Goal: Information Seeking & Learning: Find specific fact

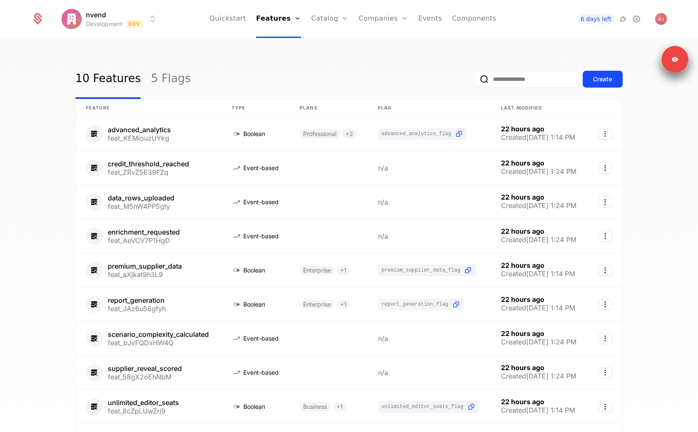
click at [372, 56] on div "10 Features 5 Flags Create Feature Type Plans Flag Last Modified advanced_analy…" at bounding box center [349, 238] width 698 height 398
click at [438, 18] on ul "Quickstart Features Features Flags Catalog Plans Add Ons Credits Configuration …" at bounding box center [353, 19] width 287 height 38
click at [433, 19] on link "Events" at bounding box center [430, 19] width 24 height 38
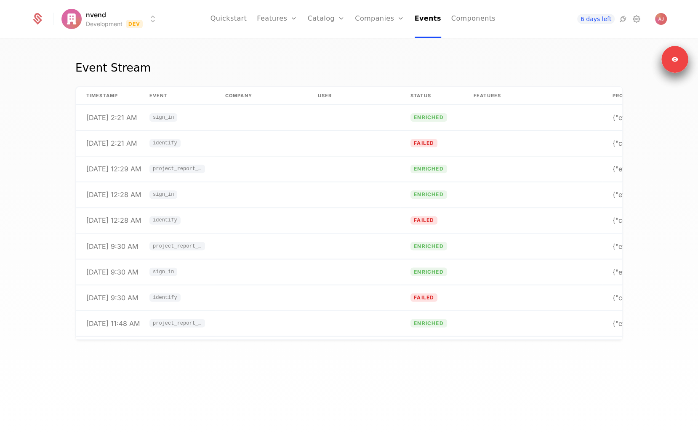
click at [292, 386] on div "Event Stream timestamp Event Company User Status Features Properties [DATE] 2:2…" at bounding box center [349, 238] width 698 height 398
click at [205, 253] on td "project_report_clicked" at bounding box center [177, 247] width 76 height 26
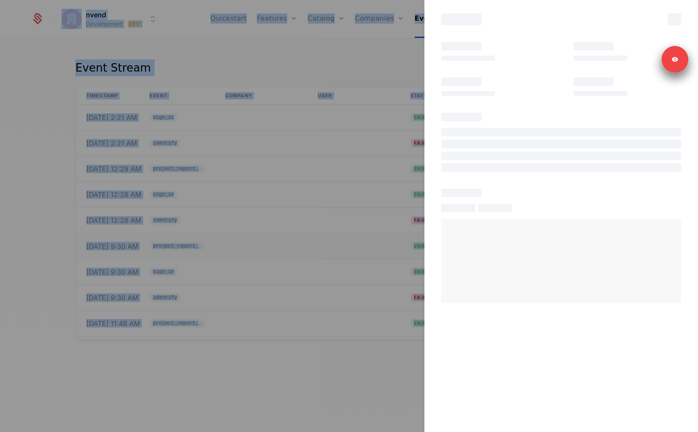
click at [205, 253] on div at bounding box center [349, 216] width 698 height 432
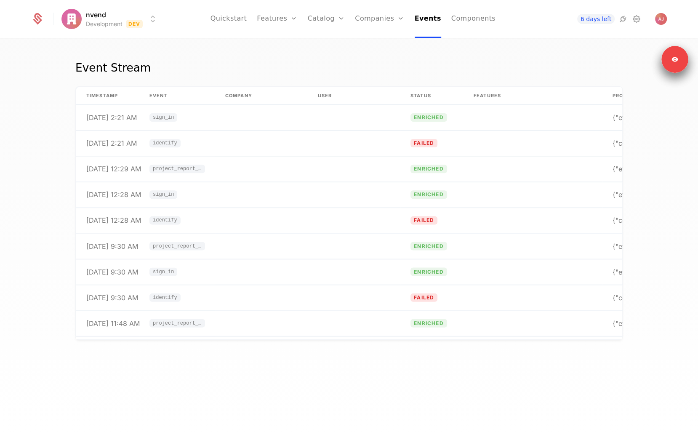
click at [359, 407] on div "Event Stream timestamp Event Company User Status Features Properties [DATE] 2:2…" at bounding box center [349, 238] width 698 height 398
click at [393, 57] on div "Event Stream timestamp Event Company User Status Features Properties [DATE] 2:2…" at bounding box center [349, 238] width 698 height 398
click at [232, 163] on td at bounding box center [261, 169] width 93 height 26
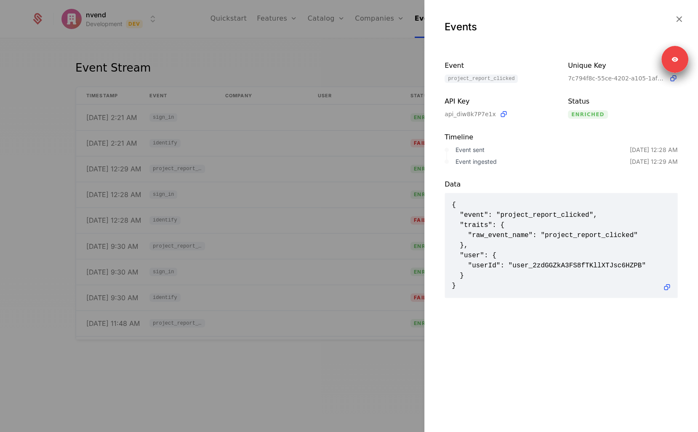
click at [401, 358] on div at bounding box center [349, 216] width 698 height 432
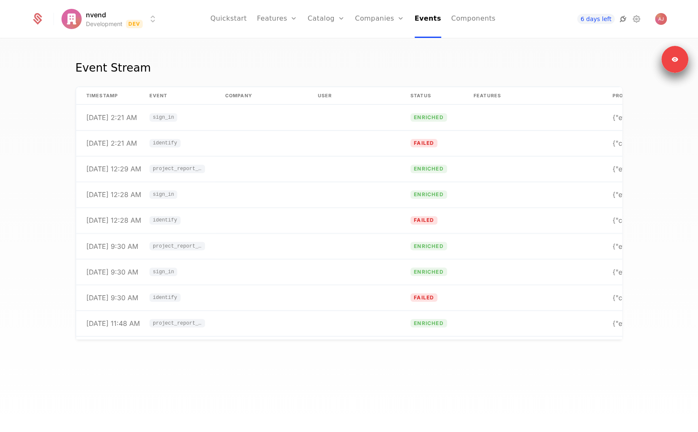
click at [621, 20] on icon at bounding box center [623, 19] width 10 height 10
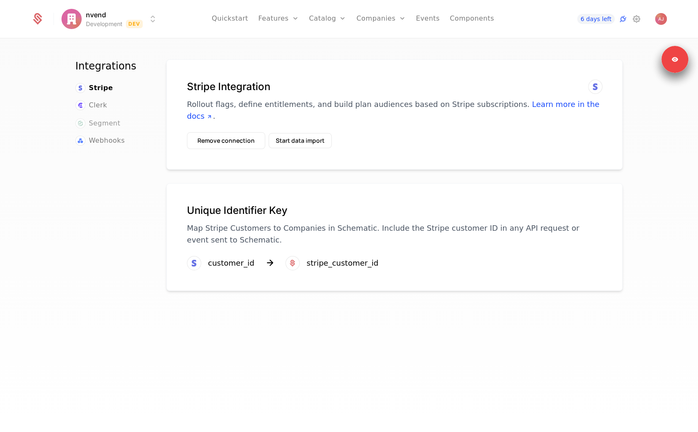
click at [93, 121] on span "Segment" at bounding box center [105, 123] width 32 height 10
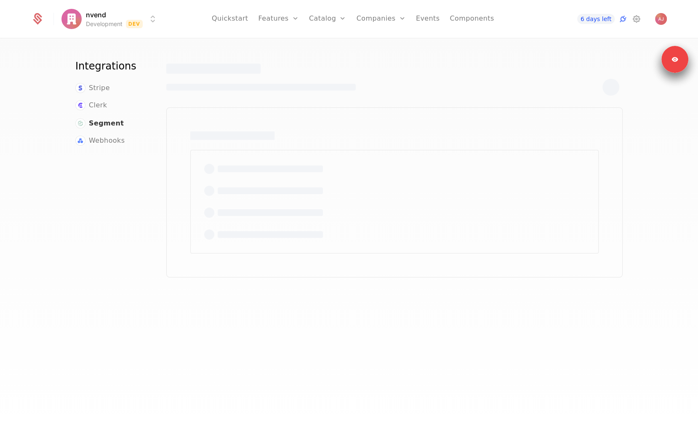
click at [103, 121] on span "Segment" at bounding box center [106, 123] width 35 height 10
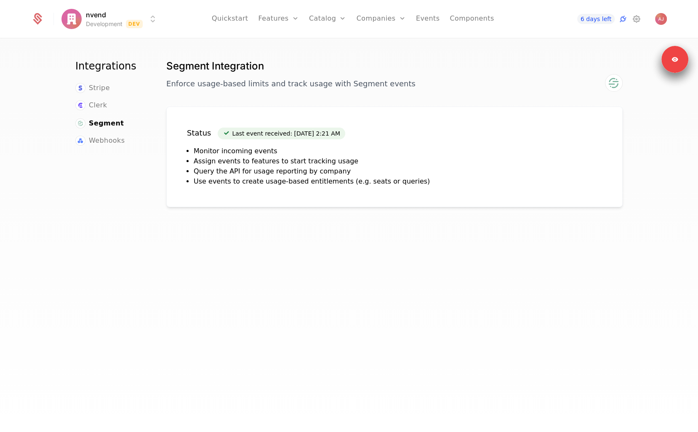
click at [294, 140] on div "Status Last event received: [DATE] 2:21 AM Monitor incoming events Assign event…" at bounding box center [308, 156] width 243 height 59
drag, startPoint x: 289, startPoint y: 135, endPoint x: 342, endPoint y: 134, distance: 53.1
click at [342, 134] on div "Status Last event received: [DATE] 2:21 AM" at bounding box center [308, 133] width 243 height 12
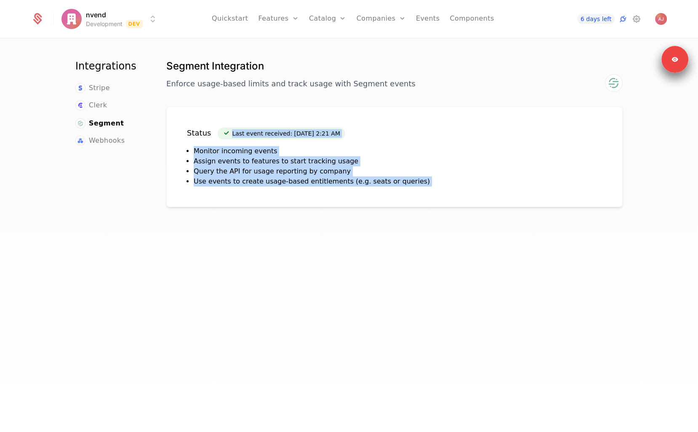
drag, startPoint x: 342, startPoint y: 134, endPoint x: 342, endPoint y: 211, distance: 76.7
click at [342, 204] on div "Status Last event received: [DATE] 2:21 AM Monitor incoming events Assign event…" at bounding box center [394, 157] width 457 height 101
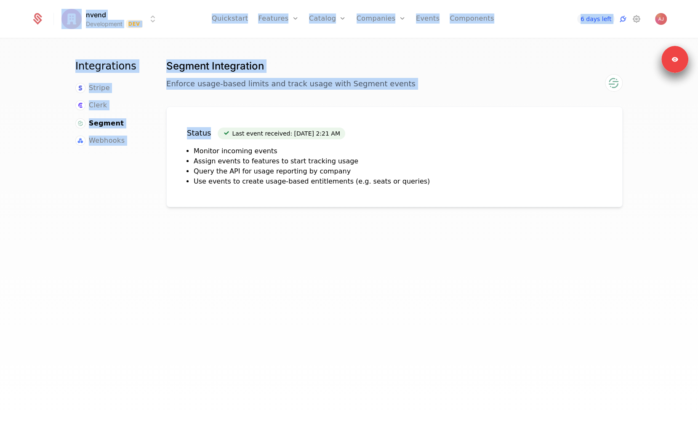
click at [342, 211] on div "Segment Integration Enforce usage-based limits and track usage with Segment eve…" at bounding box center [394, 247] width 463 height 377
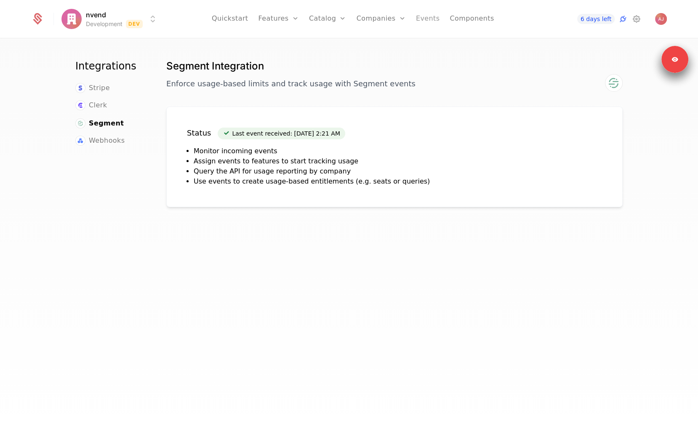
click at [423, 17] on link "Events" at bounding box center [428, 19] width 24 height 38
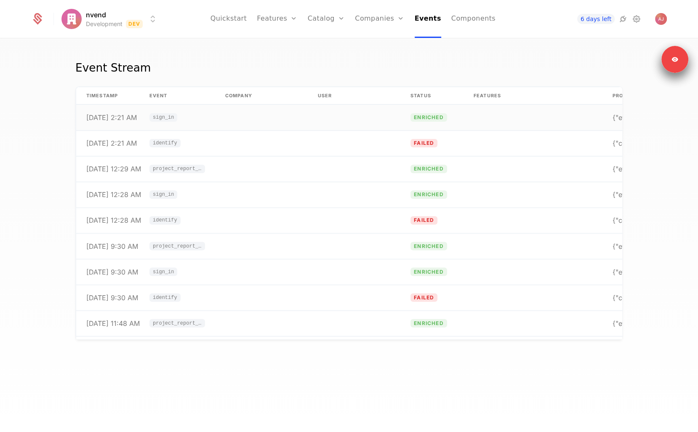
click at [244, 116] on td at bounding box center [261, 118] width 93 height 26
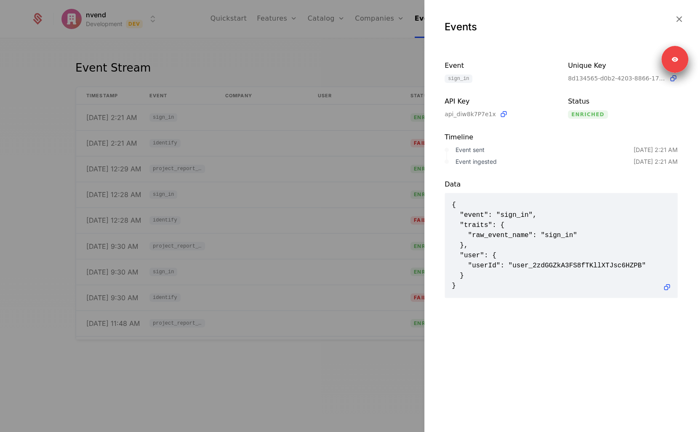
click at [551, 260] on span "{ "event": "sign_in", "traits": { "raw_event_name": "sign_in" }, "user": { "use…" at bounding box center [561, 245] width 219 height 91
copy span "user_2zdGGZkA3FS8fTKllXTJsc6HZPB"
click at [385, 62] on div at bounding box center [349, 216] width 698 height 432
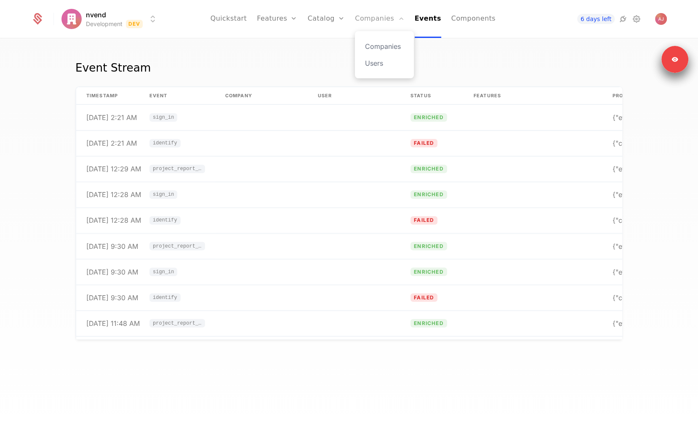
click at [376, 18] on link "Companies" at bounding box center [379, 19] width 49 height 38
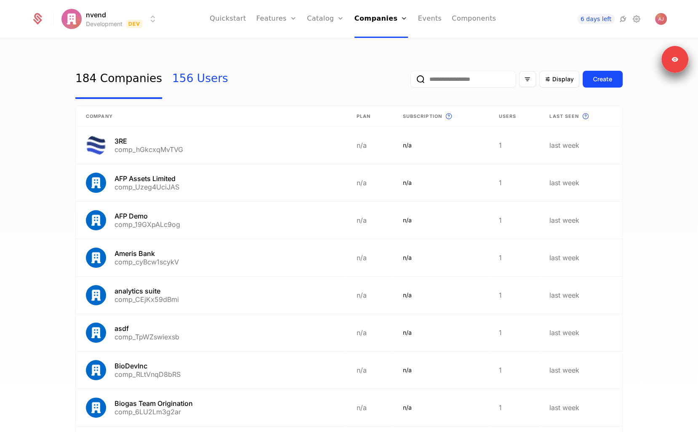
click at [181, 79] on link "156 Users" at bounding box center [200, 79] width 56 height 40
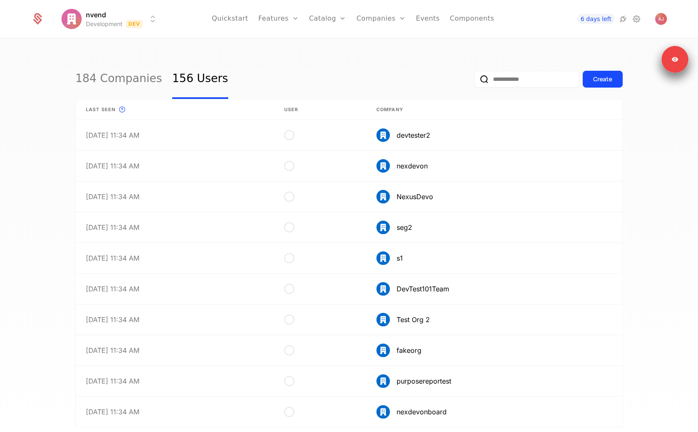
click at [498, 78] on input "email" at bounding box center [526, 79] width 105 height 17
paste input "**********"
type input "**********"
click at [469, 81] on button "submit" at bounding box center [469, 81] width 0 height 0
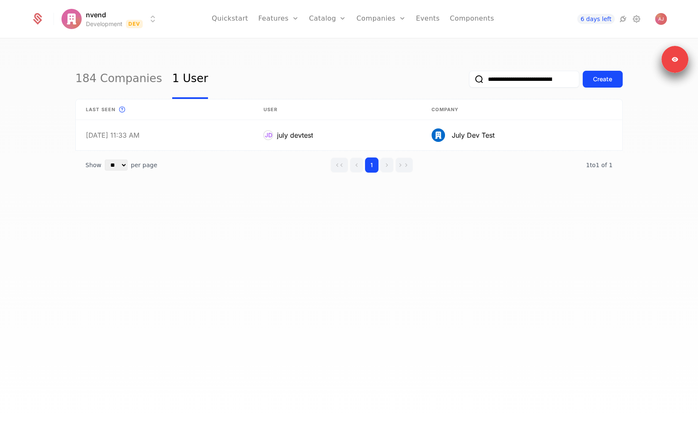
click at [368, 59] on div "**********" at bounding box center [349, 238] width 698 height 398
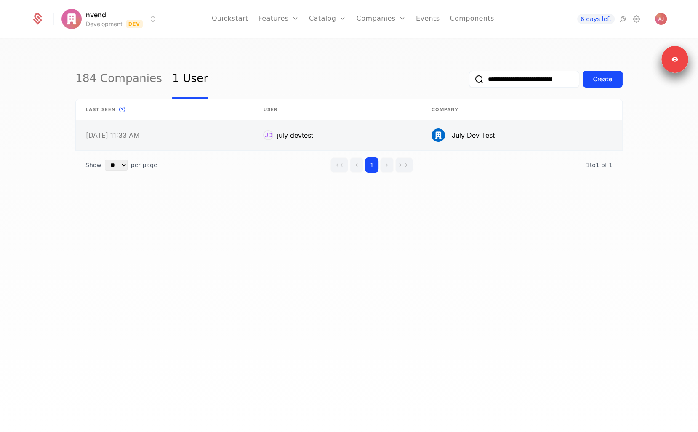
click at [318, 130] on link at bounding box center [337, 135] width 169 height 30
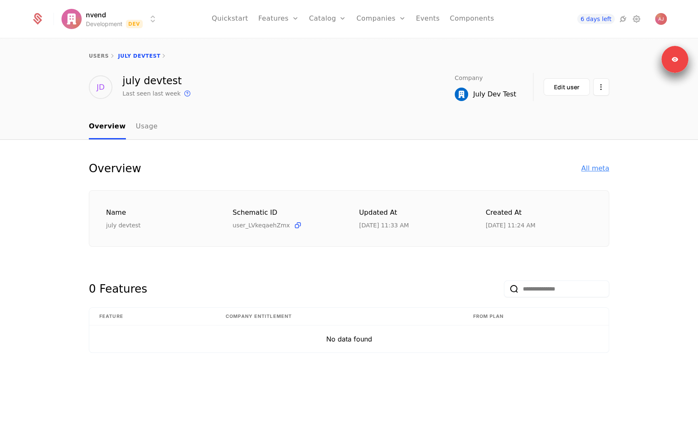
click at [588, 167] on div "All meta" at bounding box center [596, 168] width 28 height 10
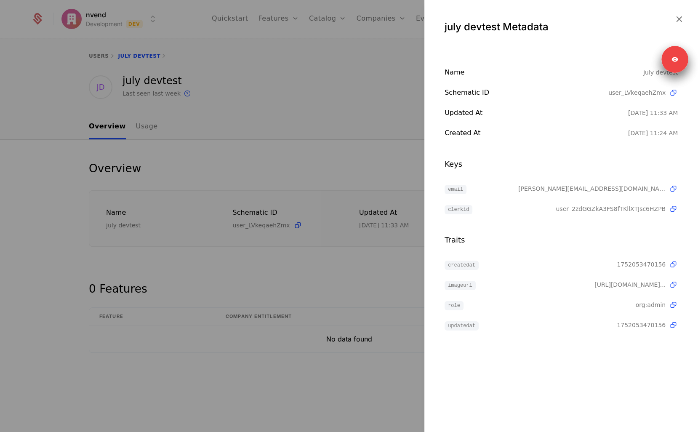
click at [367, 121] on div at bounding box center [349, 216] width 698 height 432
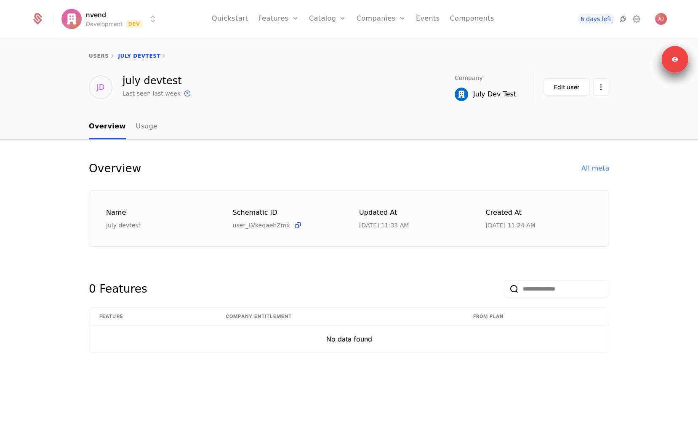
click at [623, 21] on icon at bounding box center [623, 19] width 10 height 10
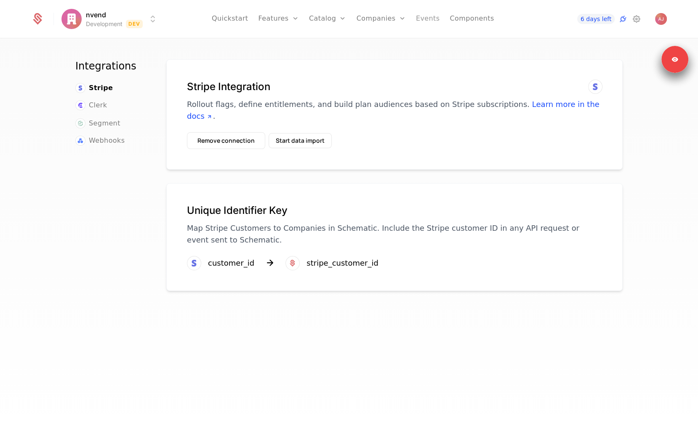
click at [426, 21] on link "Events" at bounding box center [428, 19] width 24 height 38
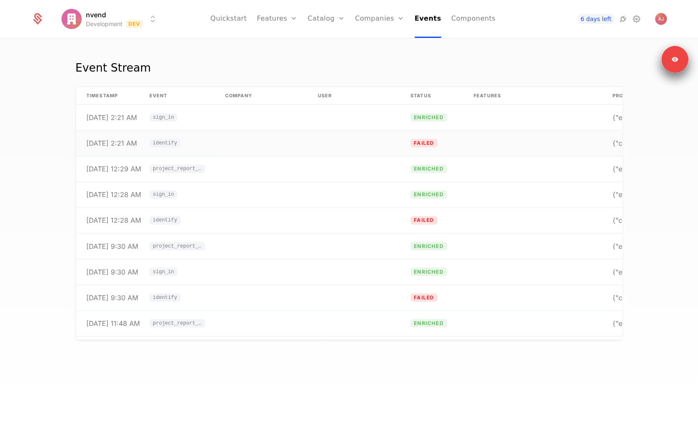
click at [254, 145] on td at bounding box center [261, 144] width 93 height 26
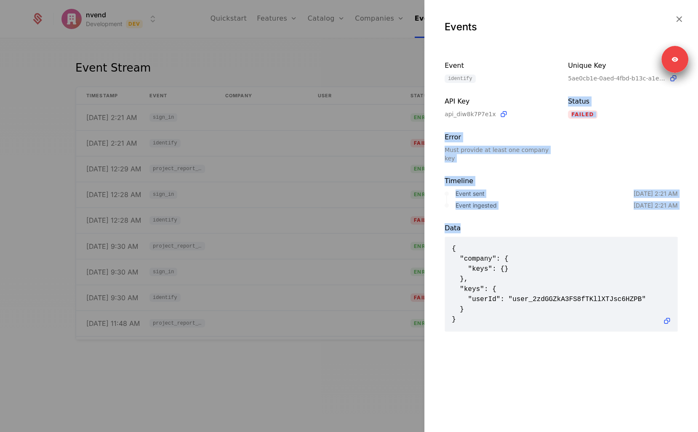
drag, startPoint x: 540, startPoint y: 209, endPoint x: 551, endPoint y: 110, distance: 99.1
click at [551, 110] on div "Events Event identify Unique Key 5ae0cb1e-0aed-4fbd-b13c-a1ea0a679f10 API Key a…" at bounding box center [562, 216] width 274 height 432
click at [551, 111] on div "api_diw8k7P7e1x" at bounding box center [500, 114] width 110 height 9
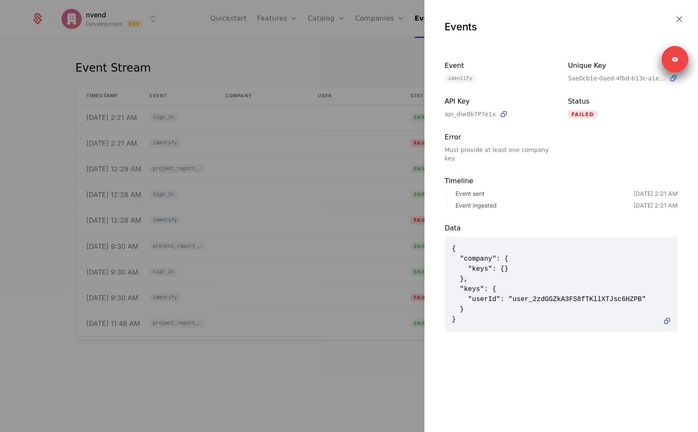
click at [551, 111] on div "api_diw8k7P7e1x" at bounding box center [500, 114] width 110 height 9
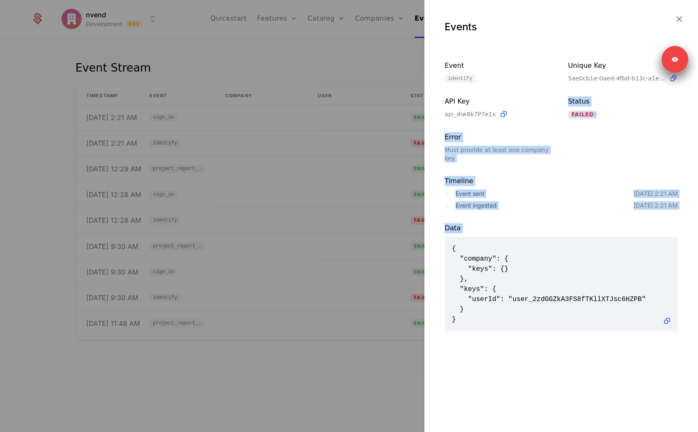
drag, startPoint x: 551, startPoint y: 111, endPoint x: 553, endPoint y: 232, distance: 121.3
click at [553, 232] on div "Events Event identify Unique Key 5ae0cb1e-0aed-4fbd-b13c-a1ea0a679f10 API Key a…" at bounding box center [562, 216] width 274 height 432
click at [553, 237] on div "{ "company": { "keys": {} }, "keys": { "userId": "user_2zdGGZkA3FS8fTKllXTJsc6H…" at bounding box center [561, 284] width 233 height 94
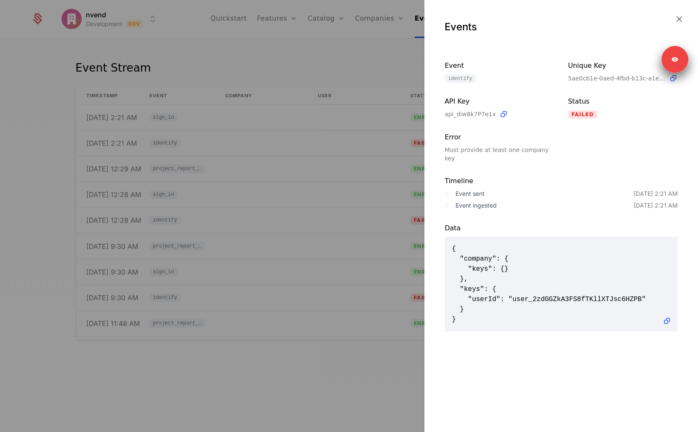
click at [481, 348] on div "Events Event identify Unique Key 5ae0cb1e-0aed-4fbd-b13c-a1ea0a679f10 API Key a…" at bounding box center [562, 216] width 274 height 432
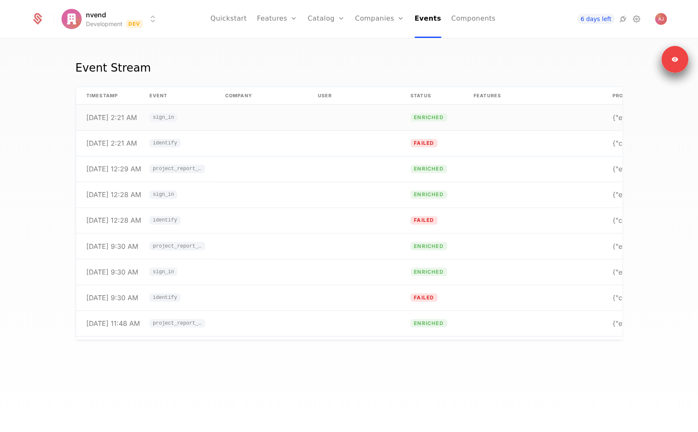
click at [349, 106] on td at bounding box center [354, 118] width 93 height 26
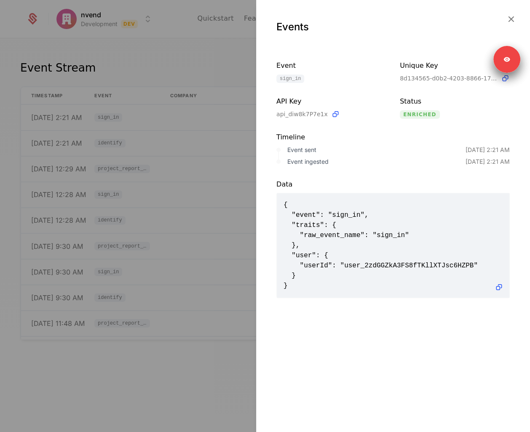
click at [444, 263] on span "{ "event": "sign_in", "traits": { "raw_event_name": "sign_in" }, "user": { "use…" at bounding box center [393, 245] width 219 height 91
copy span "user_2zdGGZkA3FS8fTKllXTJsc6HZPB"
click at [297, 201] on span "{ "event": "sign_in", "traits": { "raw_event_name": "sign_in" }, "user": { "use…" at bounding box center [393, 245] width 219 height 91
click at [377, 264] on span "{ "event": "sign_in", "traits": { "raw_event_name": "sign_in" }, "user": { "use…" at bounding box center [393, 245] width 219 height 91
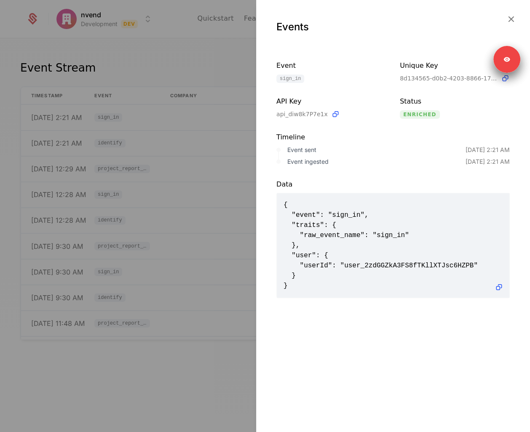
click at [377, 264] on span "{ "event": "sign_in", "traits": { "raw_event_name": "sign_in" }, "user": { "use…" at bounding box center [393, 245] width 219 height 91
click at [375, 263] on span "{ "event": "sign_in", "traits": { "raw_event_name": "sign_in" }, "user": { "use…" at bounding box center [393, 245] width 219 height 91
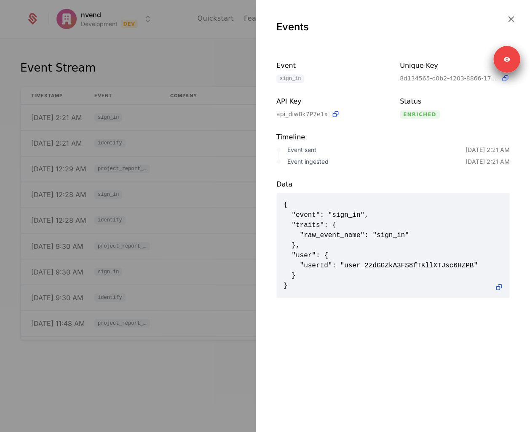
click at [375, 263] on span "{ "event": "sign_in", "traits": { "raw_event_name": "sign_in" }, "user": { "use…" at bounding box center [393, 245] width 219 height 91
copy span "user_2zdGGZkA3FS8fTKllXTJsc6HZPB"
click at [254, 48] on div at bounding box center [265, 216] width 530 height 432
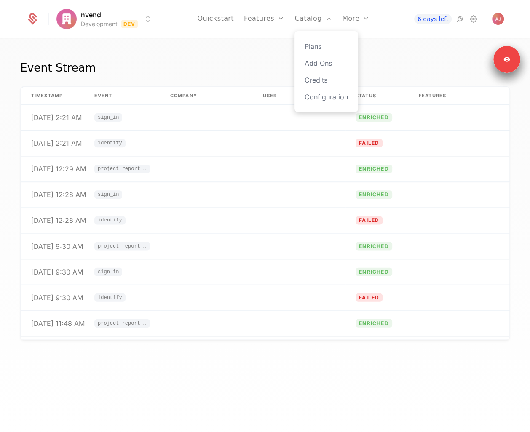
click at [0, 0] on div "Catalog Plans Add Ons Credits Configuration" at bounding box center [0, 0] width 0 height 0
click at [362, 49] on link "Companies" at bounding box center [372, 46] width 40 height 10
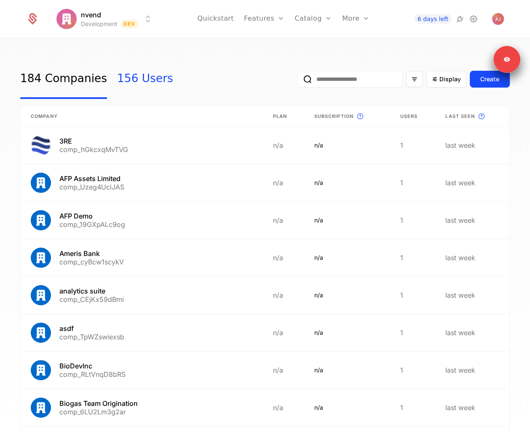
click at [148, 77] on link "156 Users" at bounding box center [145, 79] width 56 height 40
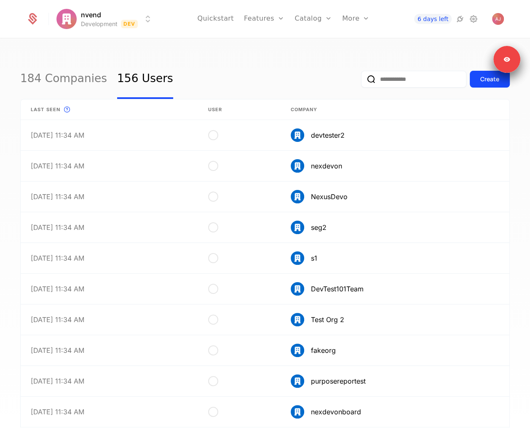
click at [380, 80] on input "email" at bounding box center [413, 79] width 105 height 17
paste input "**********"
type input "**********"
click at [356, 81] on button "submit" at bounding box center [356, 81] width 0 height 0
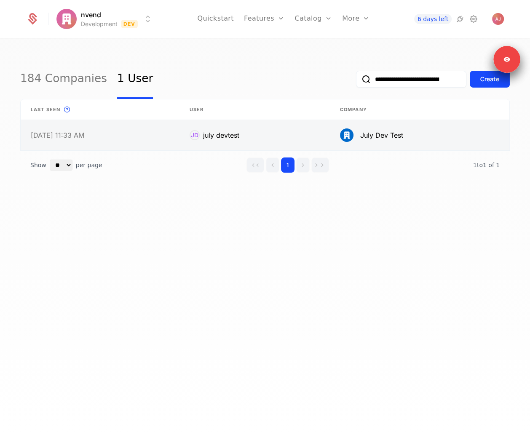
click at [122, 137] on link at bounding box center [100, 135] width 159 height 30
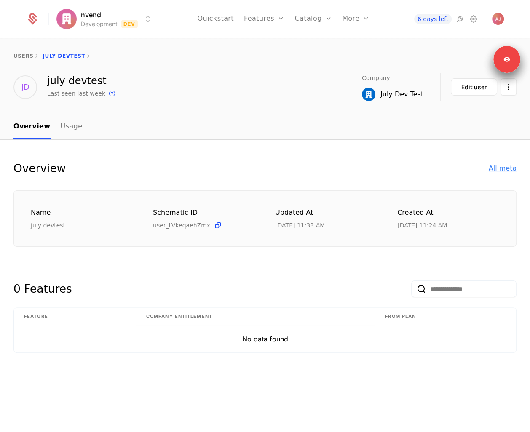
click at [507, 169] on div "All meta" at bounding box center [503, 168] width 28 height 10
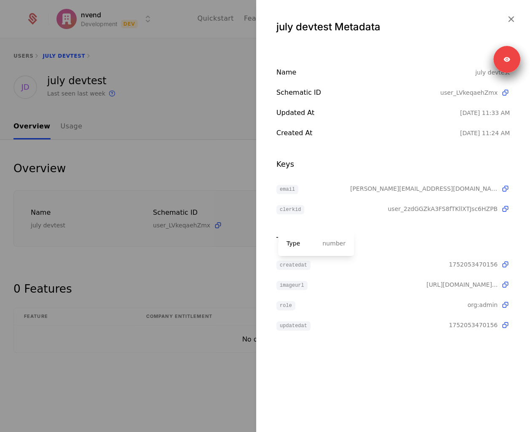
click at [464, 263] on span "1752053470156" at bounding box center [473, 264] width 49 height 8
click at [507, 208] on icon at bounding box center [505, 209] width 9 height 9
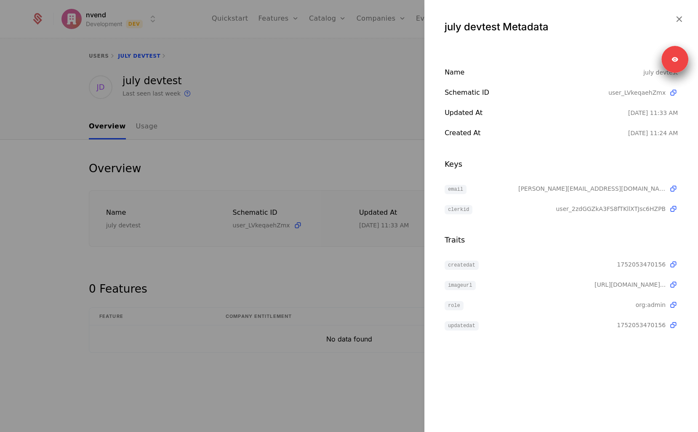
click at [370, 380] on div at bounding box center [349, 216] width 698 height 432
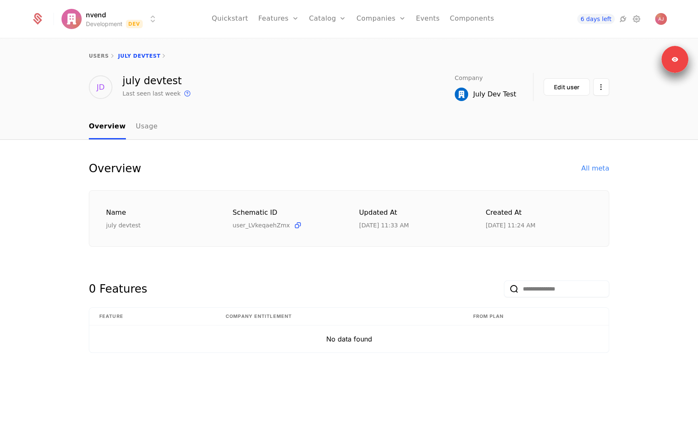
click at [541, 121] on nav "Overview Usage" at bounding box center [349, 127] width 521 height 25
click at [621, 22] on icon at bounding box center [623, 19] width 10 height 10
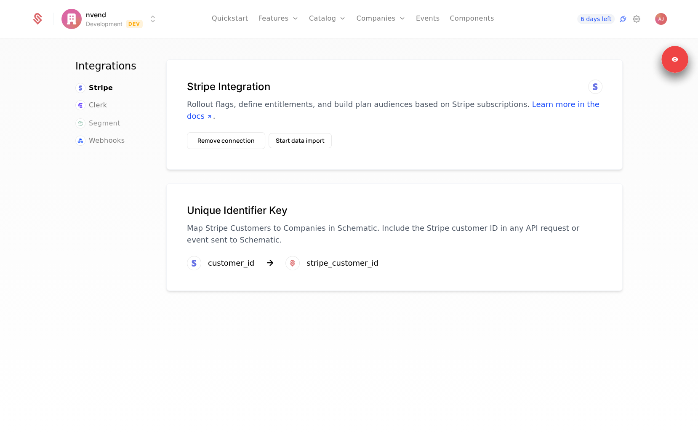
click at [115, 124] on span "Segment" at bounding box center [105, 123] width 32 height 10
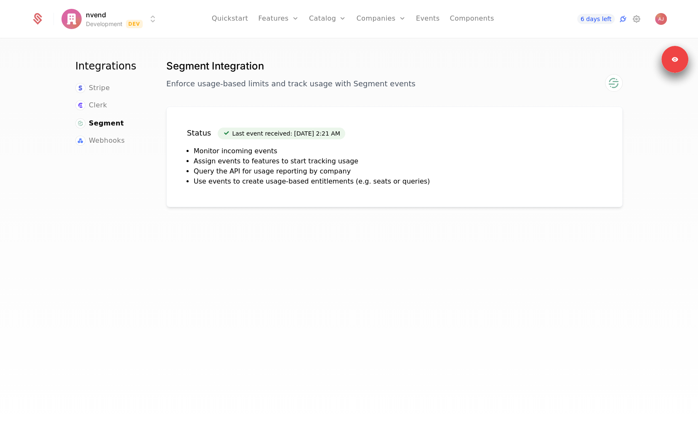
click at [108, 245] on div "Integrations Stripe Clerk Segment Webhooks" at bounding box center [110, 247] width 71 height 377
click at [245, 245] on div "Segment Integration Enforce usage-based limits and track usage with Segment eve…" at bounding box center [394, 247] width 463 height 377
